Goal: Obtain resource: Download file/media

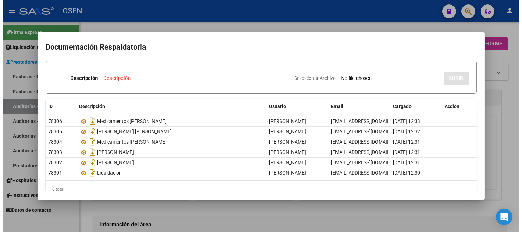
scroll to position [268, 0]
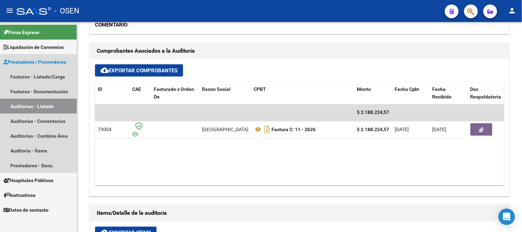
click at [21, 107] on link "Auditorías - Listado" at bounding box center [38, 106] width 77 height 15
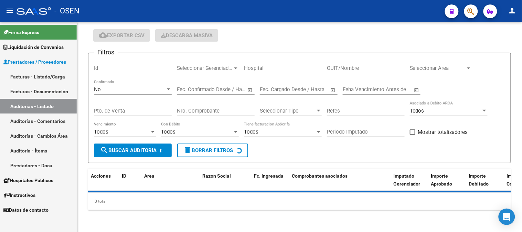
scroll to position [21, 0]
click at [121, 93] on div "No Confirmado" at bounding box center [133, 87] width 78 height 15
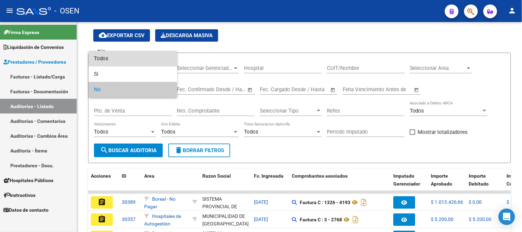
click at [124, 59] on span "Todos" at bounding box center [133, 58] width 78 height 15
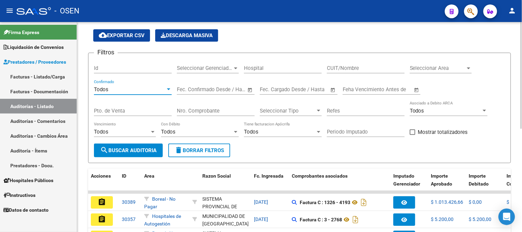
click at [194, 113] on input "Nro. Comprobante" at bounding box center [216, 111] width 78 height 6
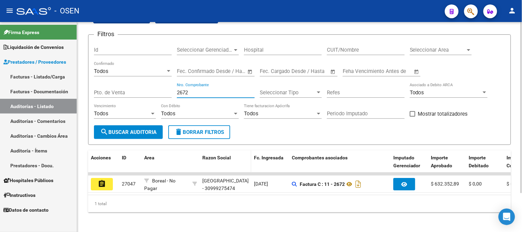
scroll to position [48, 0]
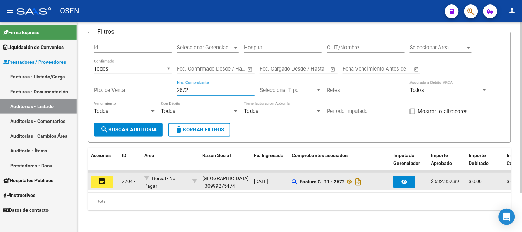
type input "2672"
click at [108, 179] on button "assignment" at bounding box center [102, 182] width 22 height 12
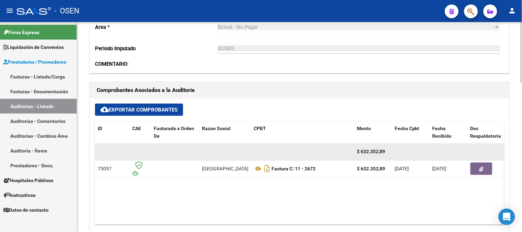
scroll to position [229, 0]
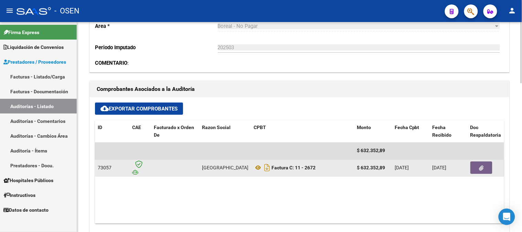
click at [476, 167] on button "button" at bounding box center [482, 168] width 22 height 12
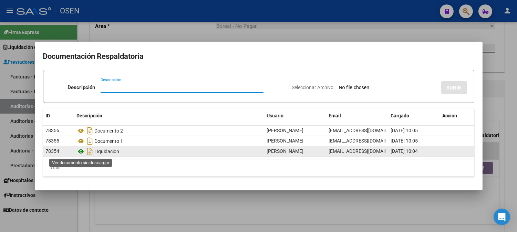
click at [77, 150] on icon at bounding box center [81, 151] width 9 height 8
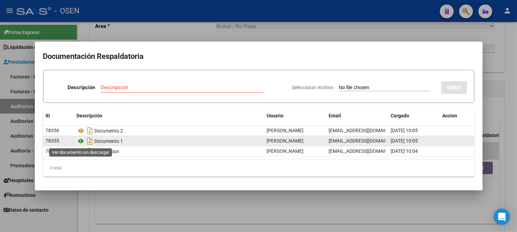
click at [82, 140] on icon at bounding box center [81, 141] width 9 height 8
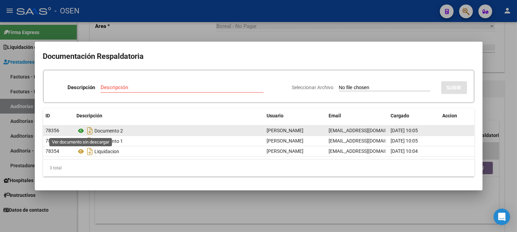
click at [80, 132] on icon at bounding box center [81, 131] width 9 height 8
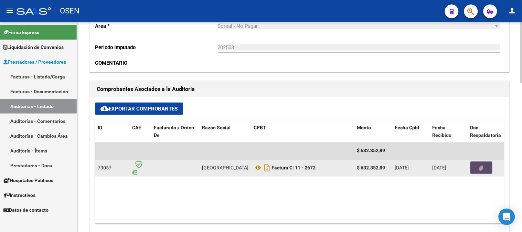
click at [476, 169] on button "button" at bounding box center [482, 168] width 22 height 12
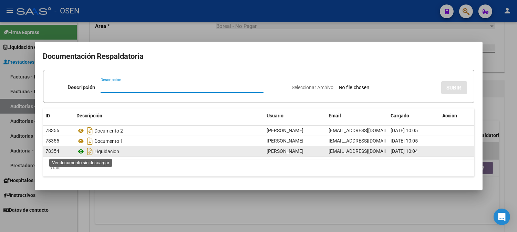
click at [79, 154] on icon at bounding box center [81, 151] width 9 height 8
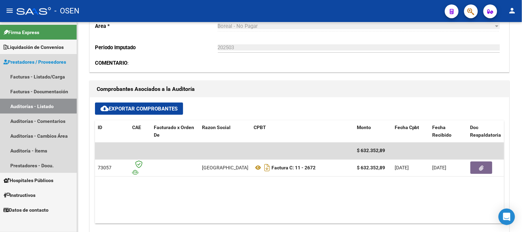
click at [38, 104] on link "Auditorías - Listado" at bounding box center [38, 106] width 77 height 15
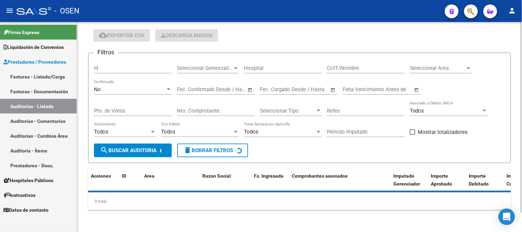
click at [114, 88] on div "No" at bounding box center [130, 89] width 72 height 6
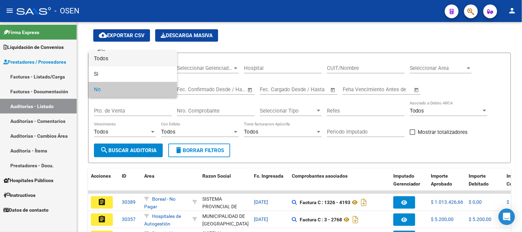
click at [124, 60] on span "Todos" at bounding box center [133, 58] width 78 height 15
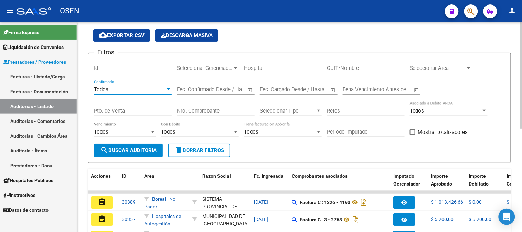
click at [190, 109] on input "Nro. Comprobante" at bounding box center [216, 111] width 78 height 6
type input "9"
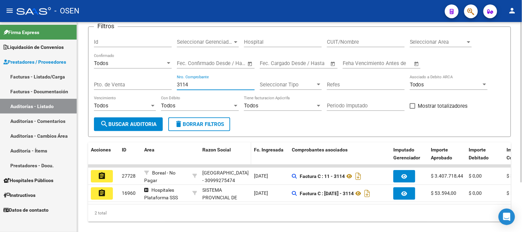
scroll to position [60, 0]
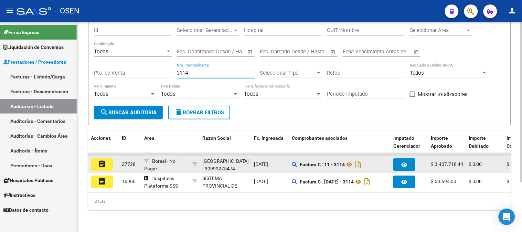
type input "3114"
click at [107, 161] on button "assignment" at bounding box center [102, 164] width 22 height 12
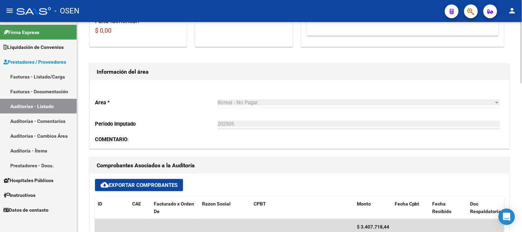
scroll to position [229, 0]
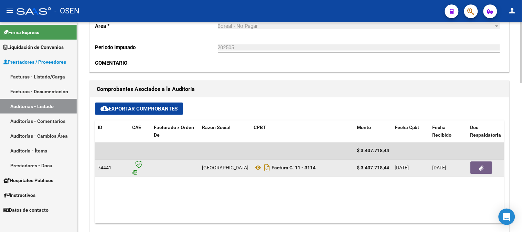
click at [484, 167] on icon "button" at bounding box center [482, 168] width 4 height 5
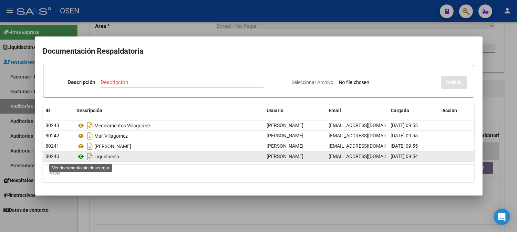
click at [81, 157] on icon at bounding box center [81, 157] width 9 height 8
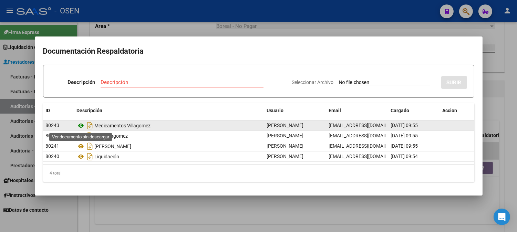
click at [81, 125] on icon at bounding box center [81, 126] width 9 height 8
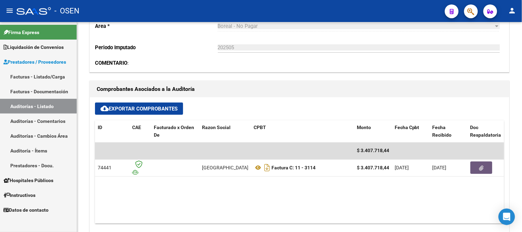
click at [52, 102] on link "Auditorías - Listado" at bounding box center [38, 106] width 77 height 15
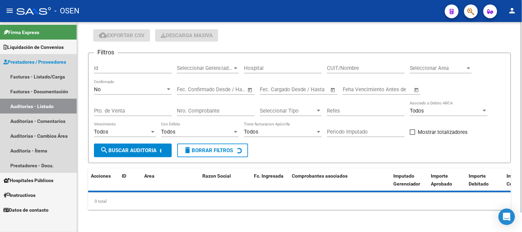
scroll to position [21, 0]
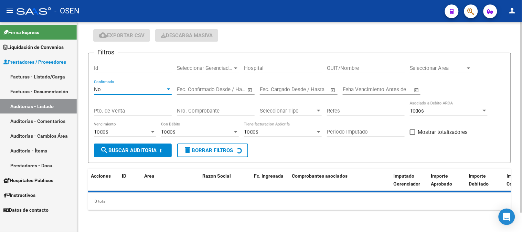
click at [143, 92] on div "No" at bounding box center [130, 89] width 72 height 6
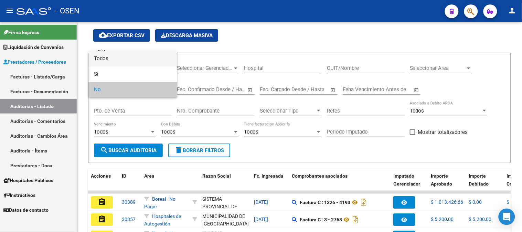
click at [139, 61] on span "Todos" at bounding box center [133, 58] width 78 height 15
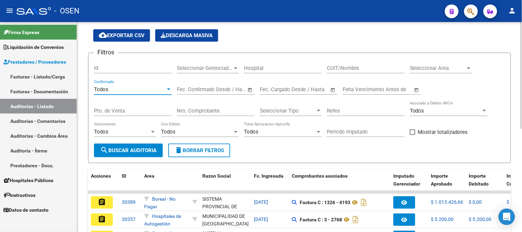
click at [185, 113] on input "Nro. Comprobante" at bounding box center [216, 111] width 78 height 6
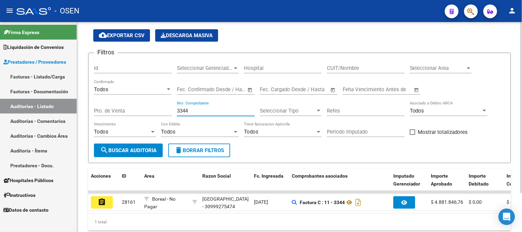
type input "3344"
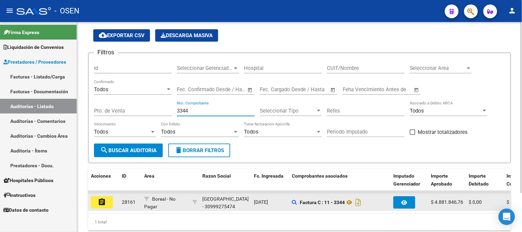
click at [110, 204] on button "assignment" at bounding box center [102, 202] width 22 height 12
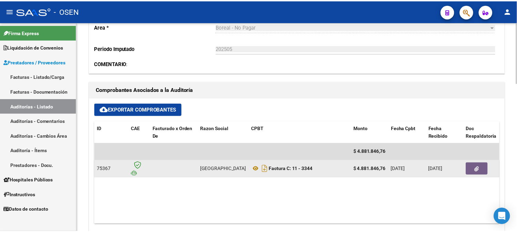
scroll to position [229, 0]
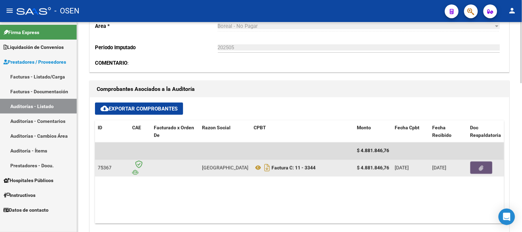
click at [483, 166] on icon "button" at bounding box center [482, 168] width 4 height 5
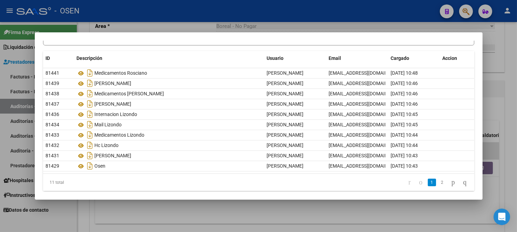
scroll to position [53, 0]
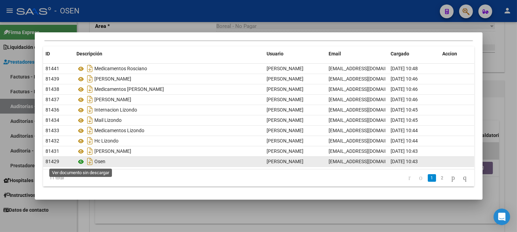
click at [81, 163] on icon at bounding box center [81, 162] width 9 height 8
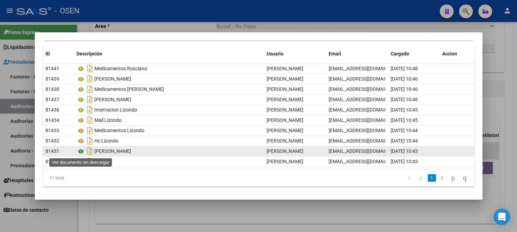
click at [82, 150] on icon at bounding box center [81, 151] width 9 height 8
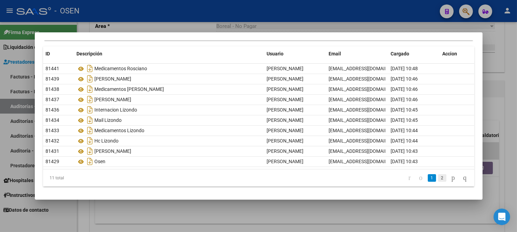
click at [438, 178] on link "2" at bounding box center [442, 178] width 8 height 8
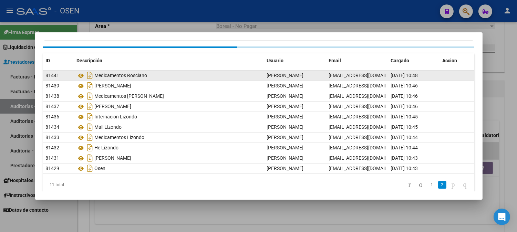
scroll to position [0, 0]
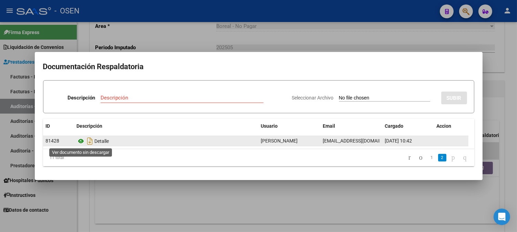
click at [79, 143] on icon at bounding box center [81, 141] width 9 height 8
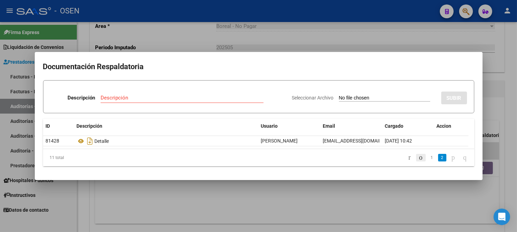
click at [418, 158] on icon "go to previous page" at bounding box center [421, 157] width 6 height 8
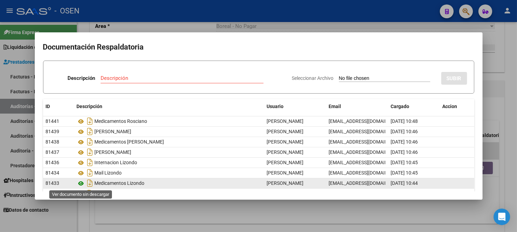
click at [83, 184] on icon at bounding box center [81, 183] width 9 height 8
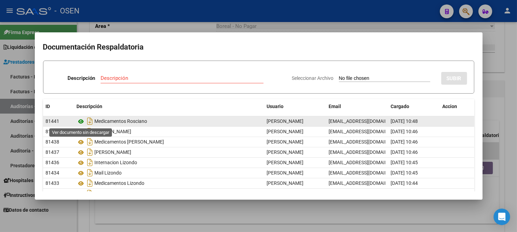
click at [84, 122] on icon at bounding box center [81, 121] width 9 height 8
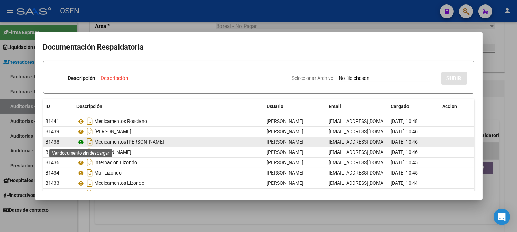
click at [83, 143] on icon at bounding box center [81, 142] width 9 height 8
